Goal: Task Accomplishment & Management: Use online tool/utility

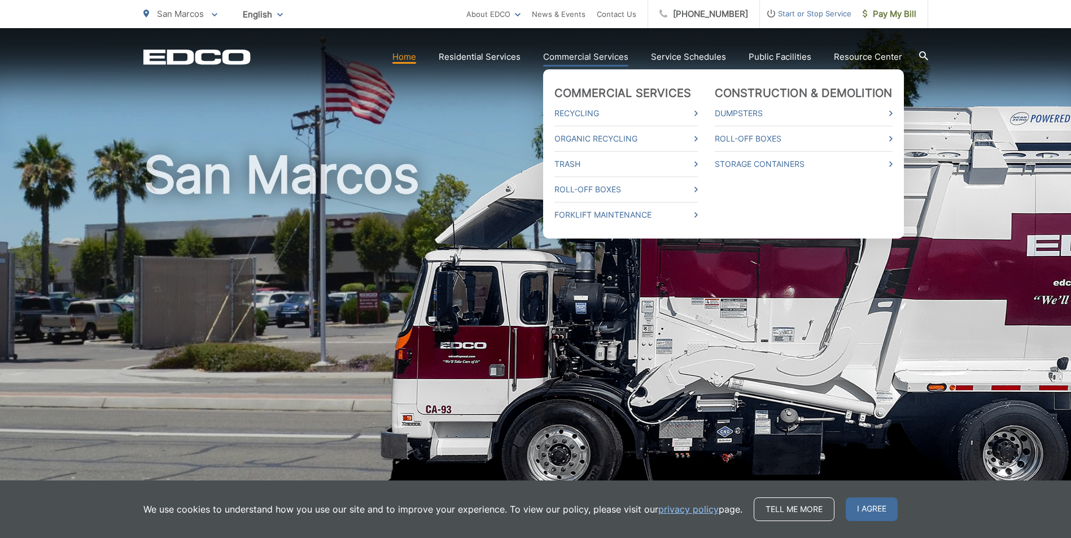
click at [585, 61] on link "Commercial Services" at bounding box center [585, 57] width 85 height 14
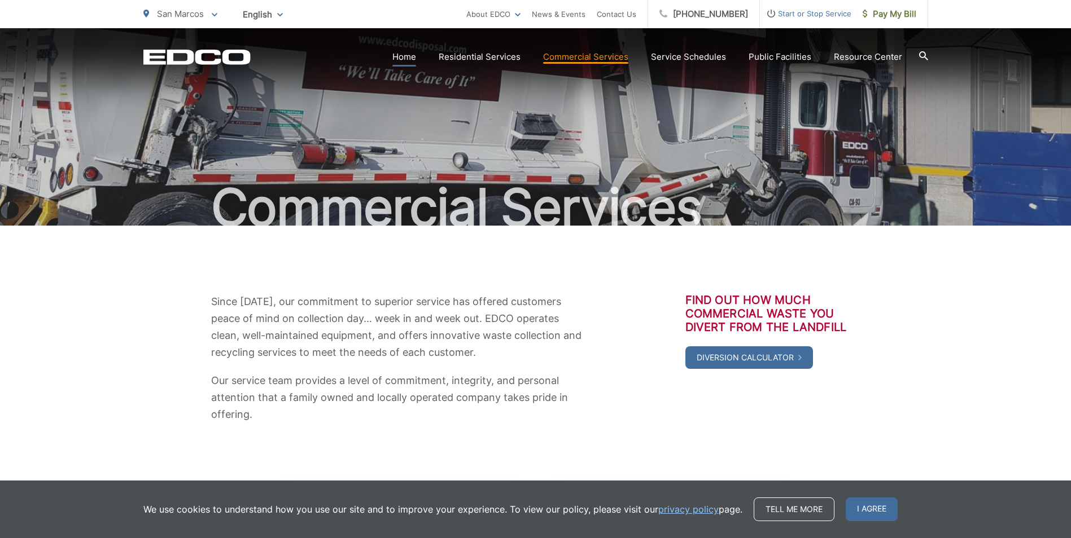
click at [415, 56] on link "Home" at bounding box center [404, 57] width 24 height 14
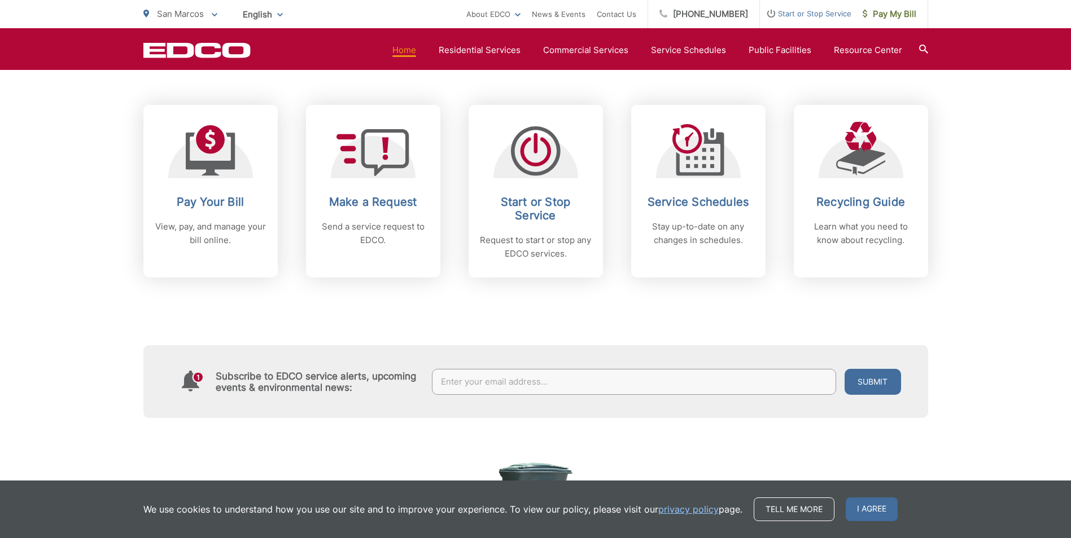
scroll to position [447, 0]
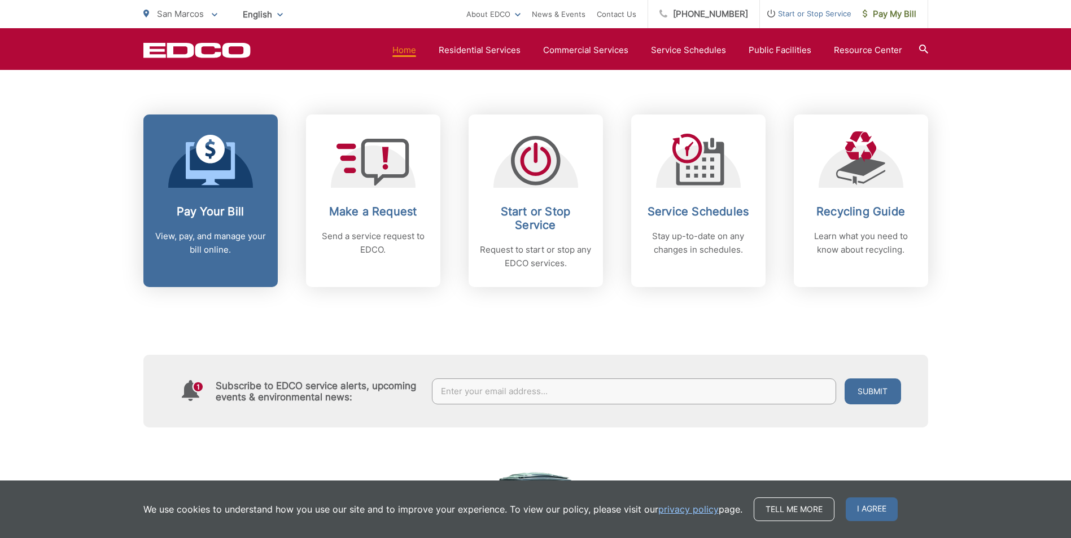
click at [209, 197] on link "Pay Your Bill View, pay, and manage your bill online." at bounding box center [210, 201] width 134 height 173
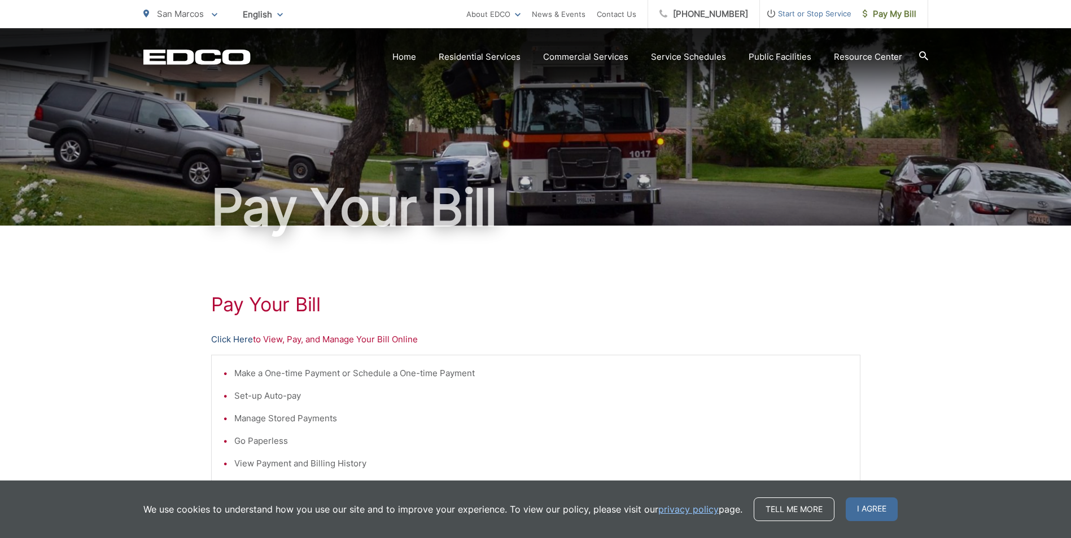
click at [237, 342] on link "Click Here" at bounding box center [232, 340] width 42 height 14
